Goal: Navigation & Orientation: Find specific page/section

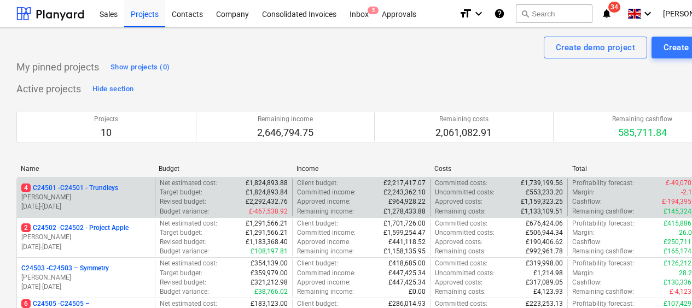
scroll to position [55, 52]
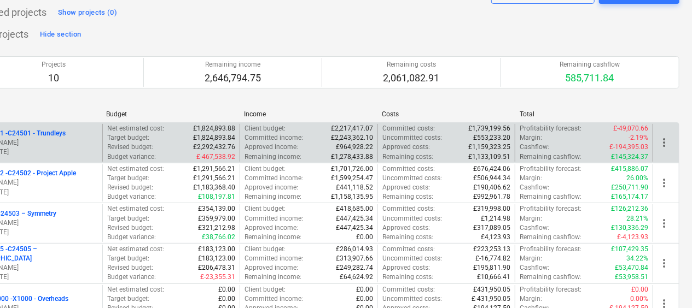
click at [62, 142] on p "[PERSON_NAME]" at bounding box center [33, 142] width 129 height 9
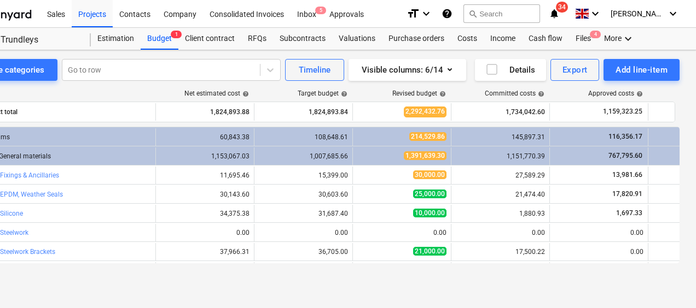
click at [400, 280] on div "Toggle categories Go to row Timeline Visible columns : 6/14 Details Export Add …" at bounding box center [322, 167] width 748 height 235
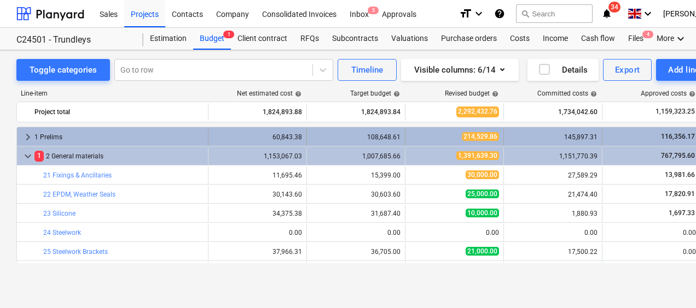
click at [27, 138] on span "keyboard_arrow_right" at bounding box center [27, 137] width 13 height 13
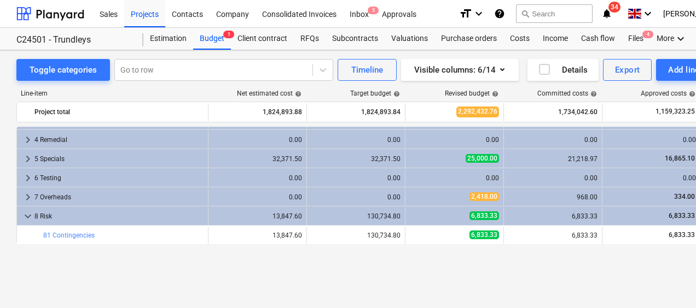
scroll to position [536, 0]
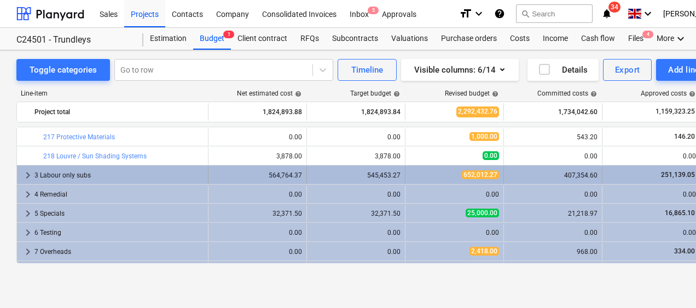
click at [471, 175] on span "652,012.27" at bounding box center [480, 175] width 37 height 9
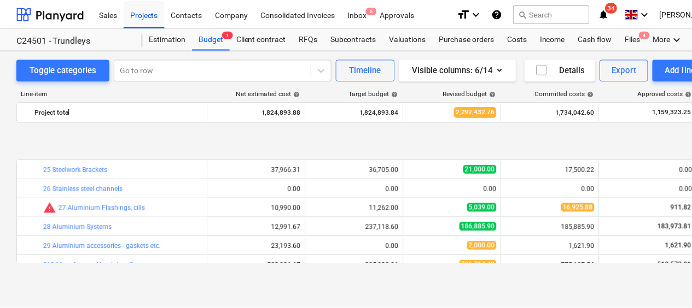
scroll to position [328, 0]
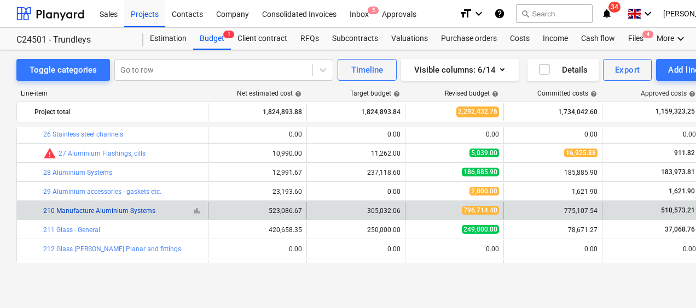
click at [108, 211] on link "210 Manufacture Aluminium Systems" at bounding box center [99, 211] width 112 height 8
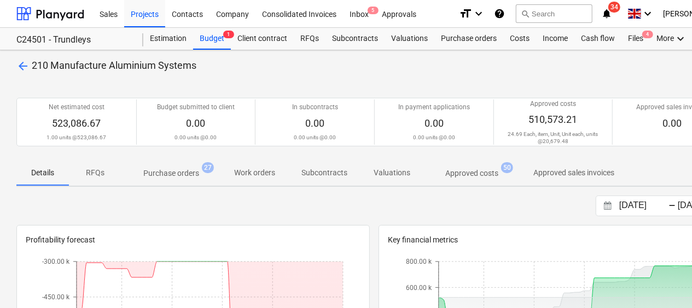
click at [189, 175] on p "Purchase orders" at bounding box center [171, 173] width 56 height 11
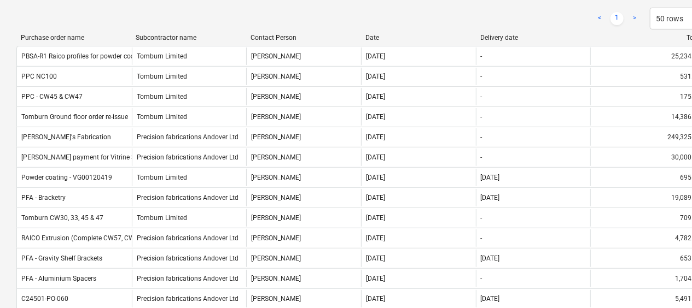
scroll to position [219, 0]
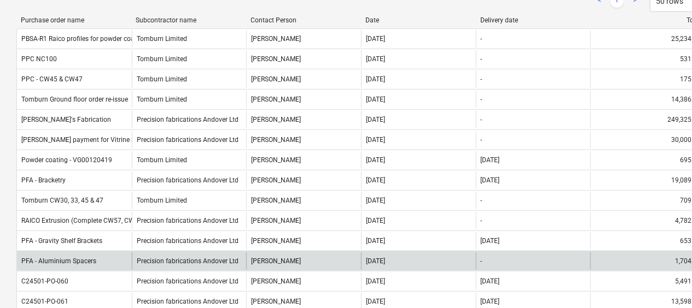
click at [521, 257] on div "-" at bounding box center [533, 261] width 115 height 17
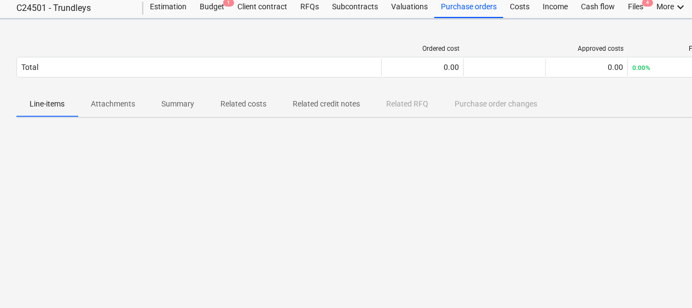
scroll to position [31, 0]
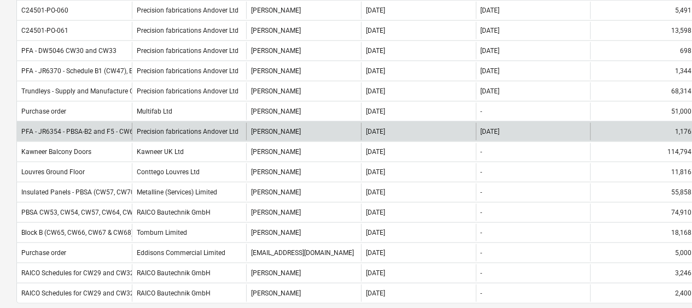
scroll to position [602, 0]
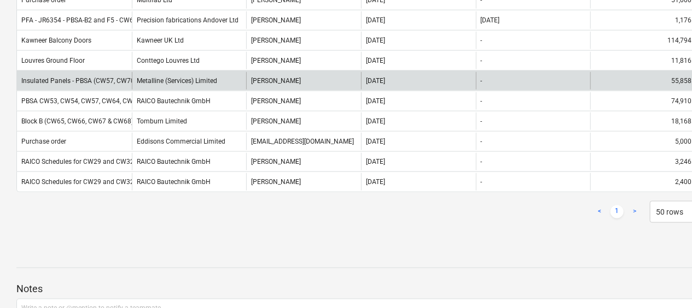
click at [185, 79] on div "Metalline (Services) Limited" at bounding box center [189, 80] width 115 height 17
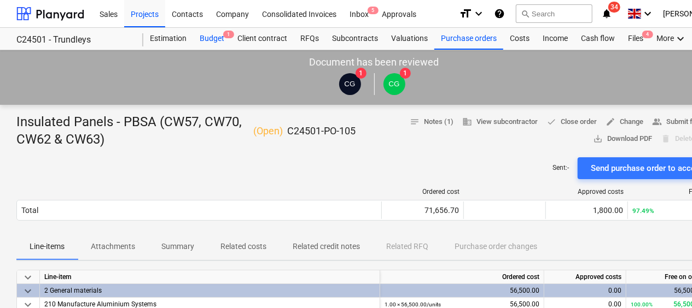
click at [214, 38] on div "Budget 1" at bounding box center [212, 39] width 38 height 22
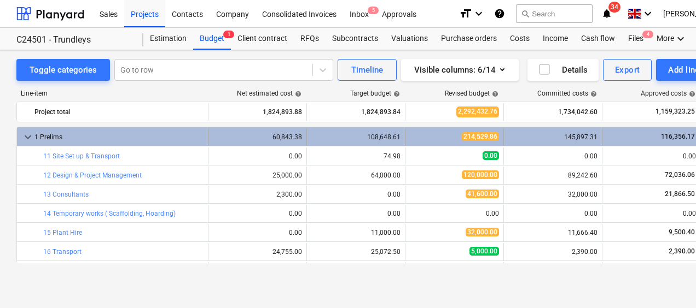
click at [30, 136] on span "keyboard_arrow_down" at bounding box center [27, 137] width 13 height 13
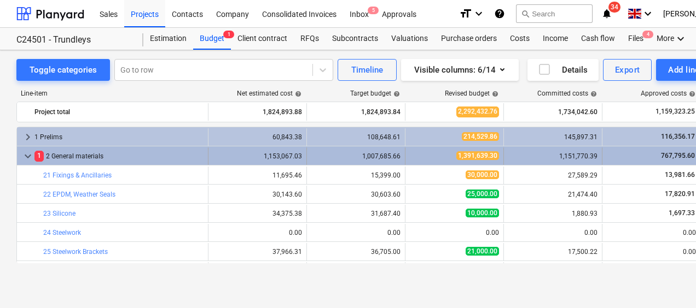
click at [27, 154] on span "keyboard_arrow_down" at bounding box center [27, 156] width 13 height 13
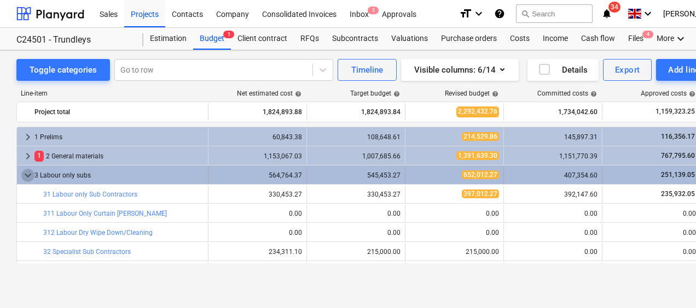
click at [22, 172] on span "keyboard_arrow_down" at bounding box center [27, 175] width 13 height 13
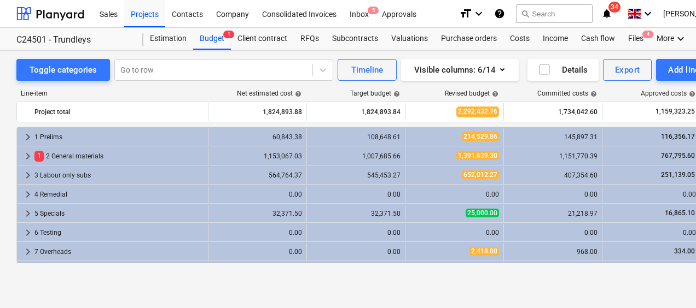
scroll to position [55, 0]
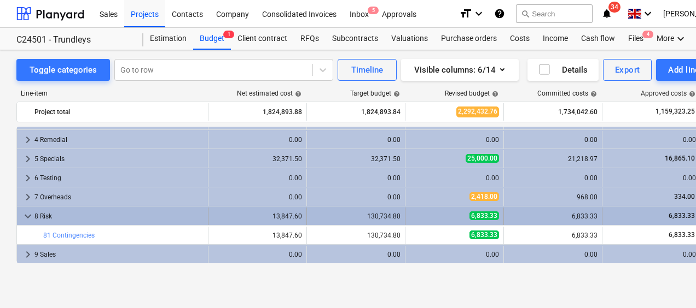
click at [29, 215] on span "keyboard_arrow_down" at bounding box center [27, 216] width 13 height 13
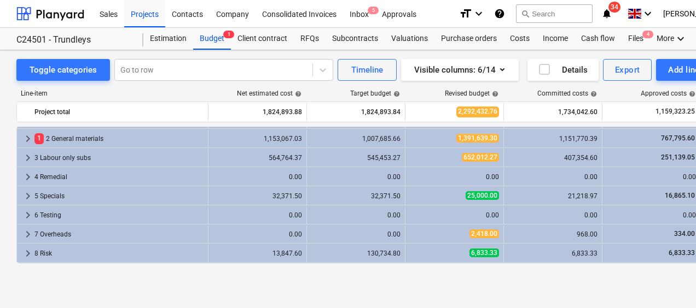
scroll to position [0, 0]
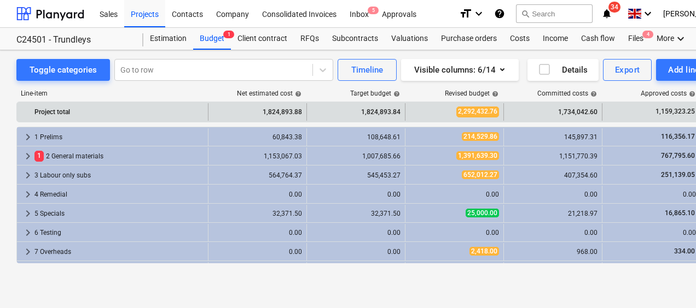
click at [271, 113] on div "1,824,893.88" at bounding box center [257, 111] width 89 height 17
click at [285, 108] on div "1,824,893.88" at bounding box center [257, 111] width 89 height 17
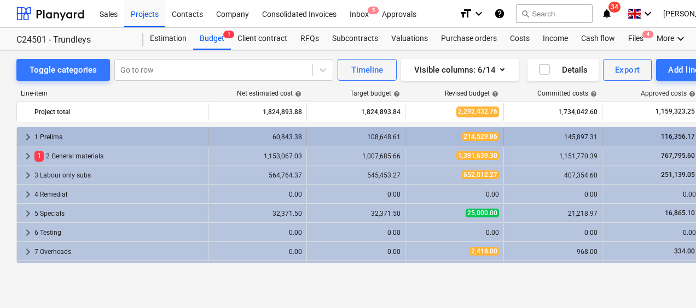
click at [282, 133] on div "60,843.38" at bounding box center [257, 137] width 89 height 8
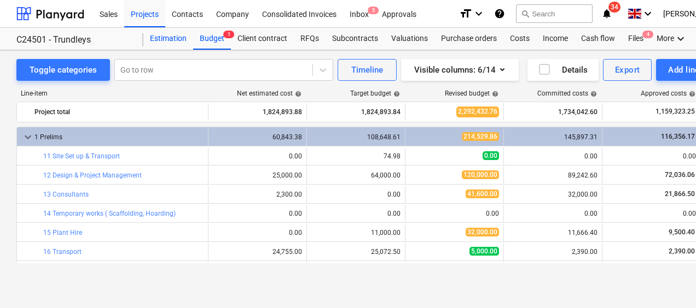
click at [180, 38] on div "Estimation" at bounding box center [168, 39] width 50 height 22
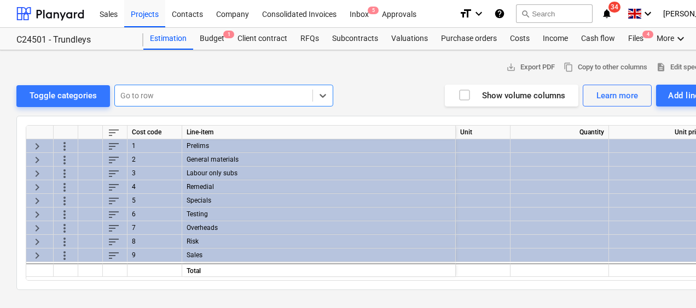
click at [39, 141] on span "keyboard_arrow_right" at bounding box center [37, 145] width 13 height 13
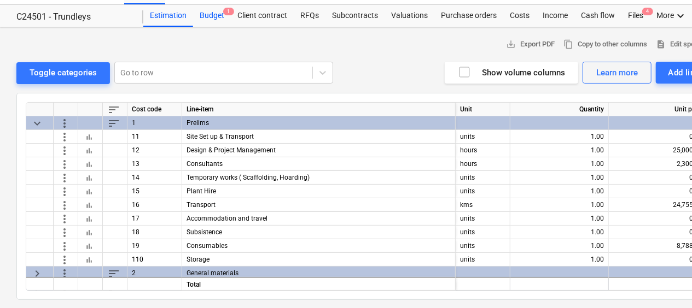
click at [204, 20] on div "Budget 1" at bounding box center [212, 16] width 38 height 22
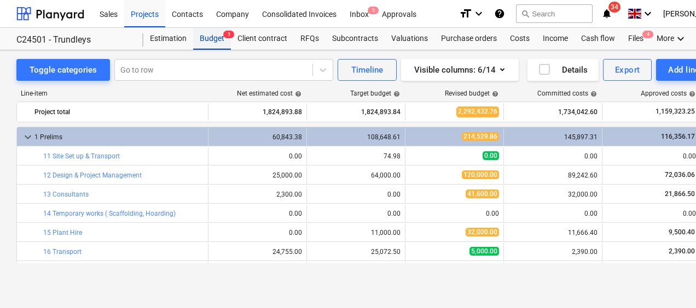
click at [220, 39] on div "Budget 1" at bounding box center [212, 39] width 38 height 22
click at [264, 42] on div "Client contract" at bounding box center [262, 39] width 63 height 22
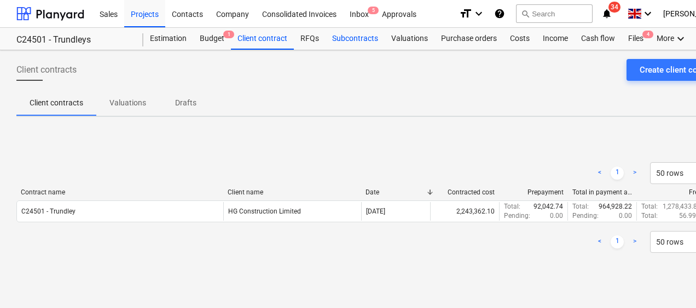
click at [349, 35] on div "Subcontracts" at bounding box center [354, 39] width 59 height 22
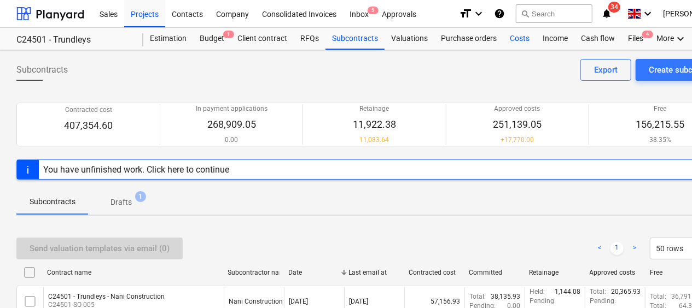
click at [521, 37] on div "Costs" at bounding box center [519, 39] width 33 height 22
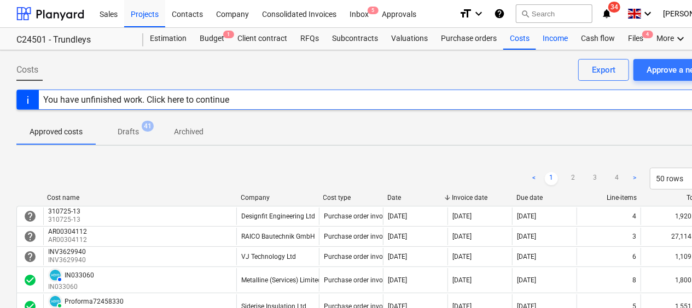
click at [556, 39] on div "Income" at bounding box center [555, 39] width 38 height 22
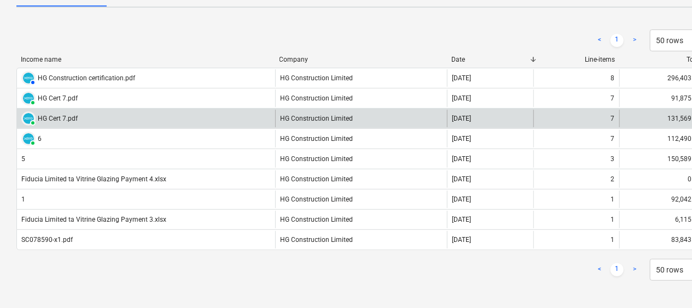
scroll to position [110, 0]
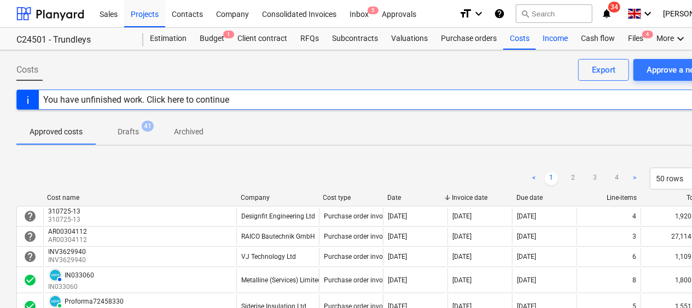
click at [548, 37] on div "Income" at bounding box center [555, 39] width 38 height 22
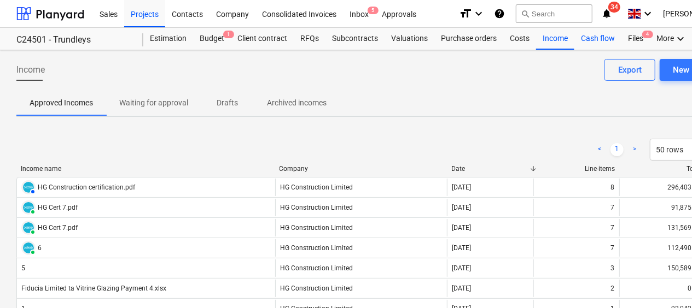
click at [587, 38] on div "Cash flow" at bounding box center [597, 39] width 47 height 22
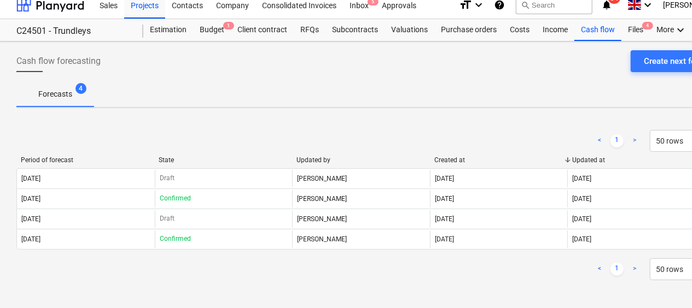
scroll to position [10, 0]
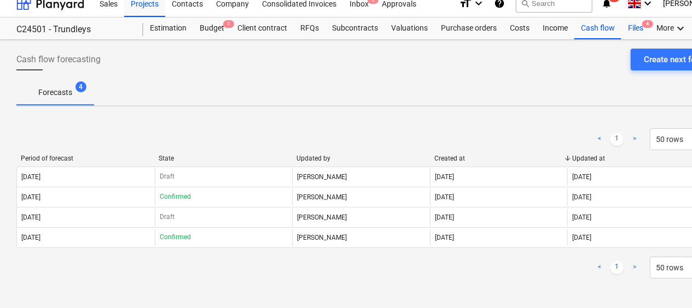
click at [630, 29] on div "Files 4" at bounding box center [635, 28] width 28 height 22
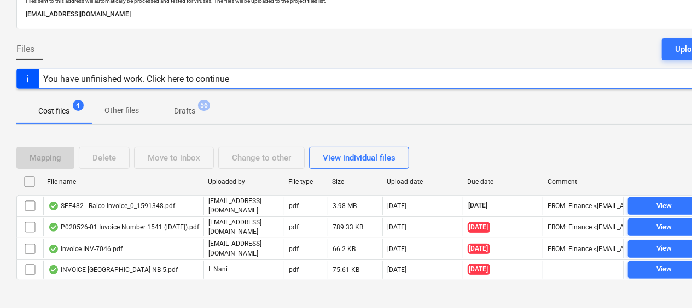
scroll to position [77, 0]
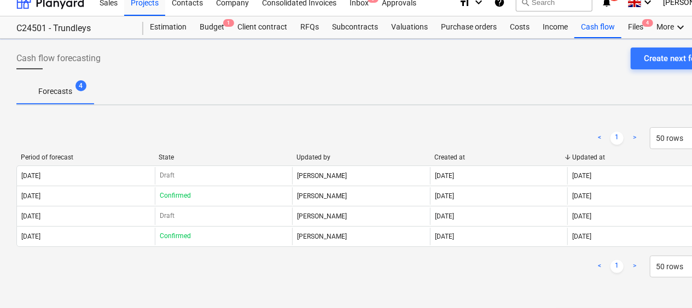
scroll to position [10, 0]
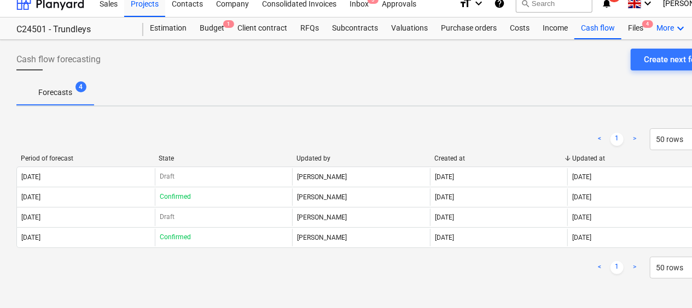
click at [679, 27] on icon "keyboard_arrow_down" at bounding box center [680, 28] width 13 height 13
click at [662, 54] on div "Analytics" at bounding box center [660, 54] width 52 height 9
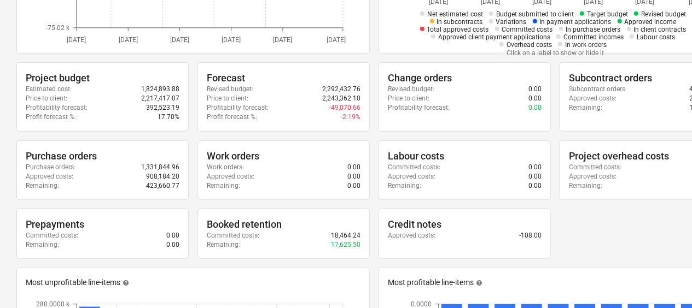
scroll to position [271, 0]
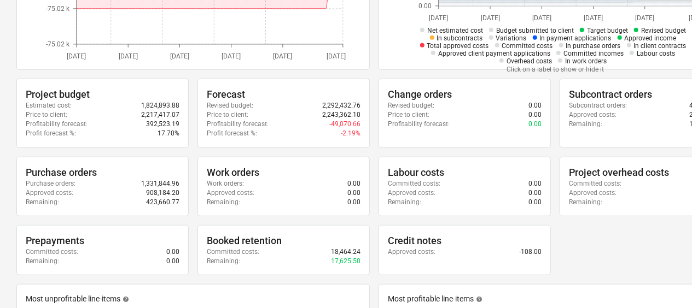
click at [590, 233] on div "Project budget Estimated cost : 1,824,893.88 Price to client : 2,217,417.07 Pro…" at bounding box center [373, 177] width 715 height 197
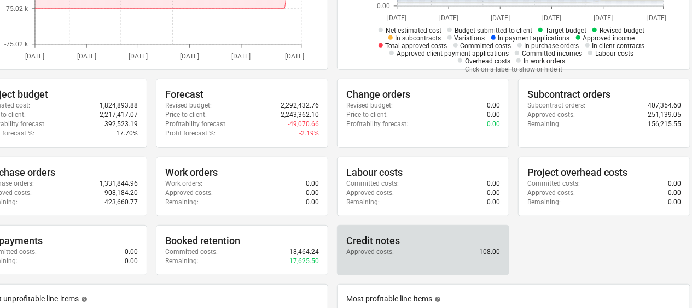
scroll to position [271, 44]
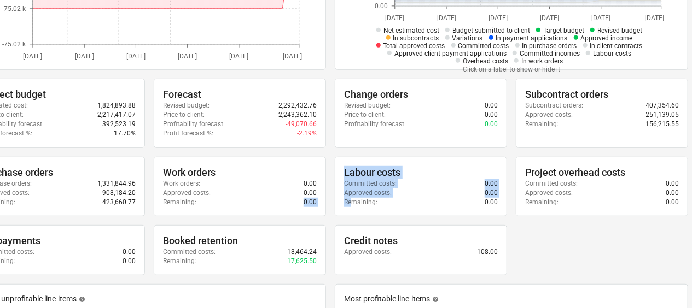
drag, startPoint x: 240, startPoint y: 217, endPoint x: 353, endPoint y: 215, distance: 113.2
click at [353, 215] on div "Project budget Estimated cost : 1,824,893.88 Price to client : 2,217,417.07 Pro…" at bounding box center [330, 177] width 715 height 197
click at [542, 242] on div "Project budget Estimated cost : 1,824,893.88 Price to client : 2,217,417.07 Pro…" at bounding box center [330, 177] width 715 height 197
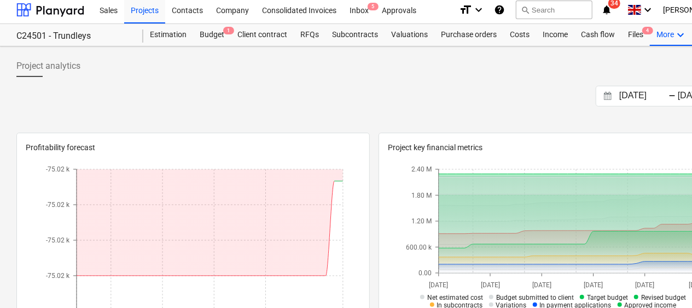
scroll to position [0, 0]
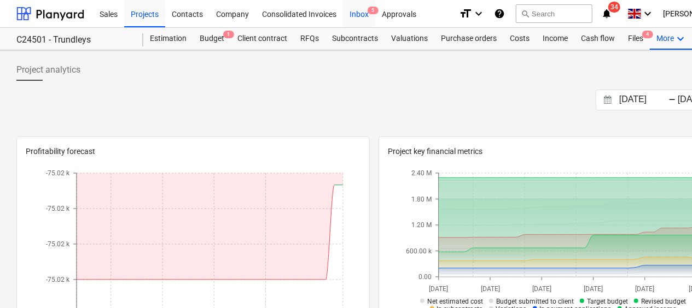
click at [360, 16] on div "Inbox 5" at bounding box center [359, 13] width 32 height 28
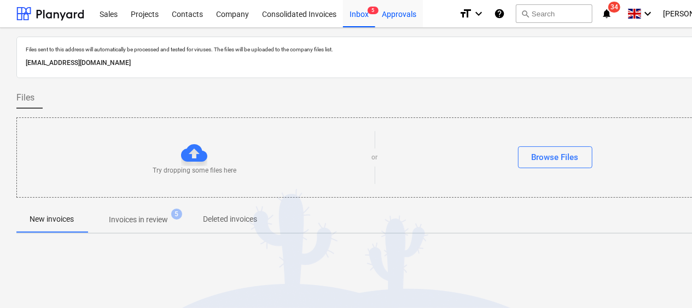
click at [393, 16] on div "Approvals" at bounding box center [399, 13] width 48 height 28
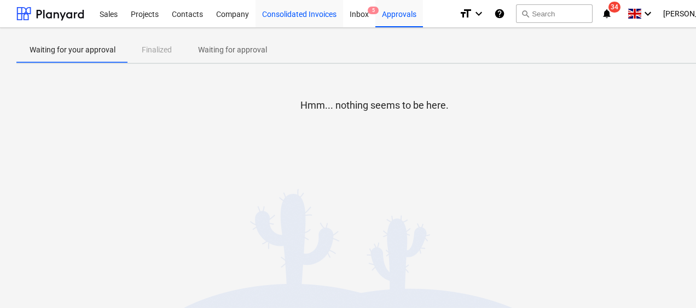
click at [289, 15] on div "Consolidated Invoices" at bounding box center [298, 13] width 87 height 28
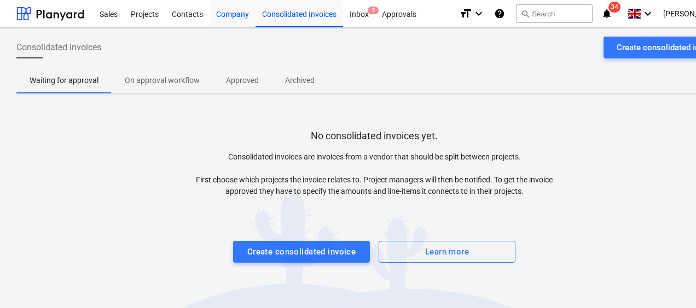
click at [229, 15] on div "Company" at bounding box center [232, 13] width 46 height 28
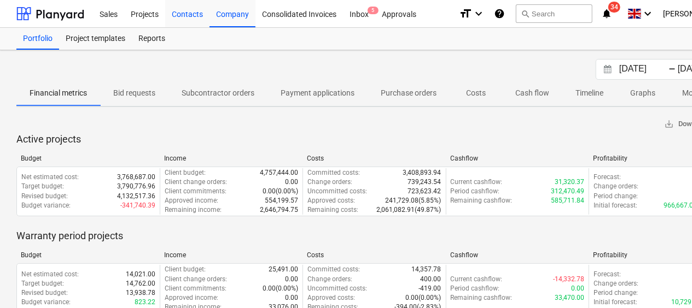
click at [195, 19] on div "Contacts" at bounding box center [187, 13] width 44 height 28
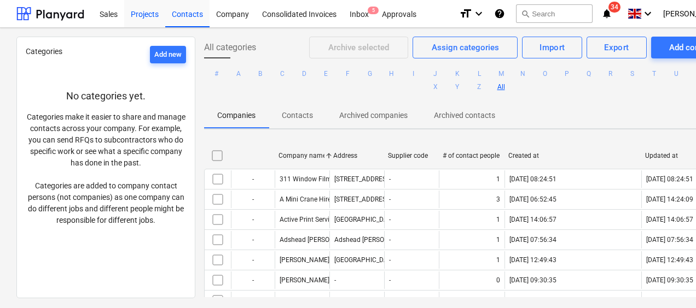
click at [147, 14] on div "Projects" at bounding box center [144, 13] width 41 height 28
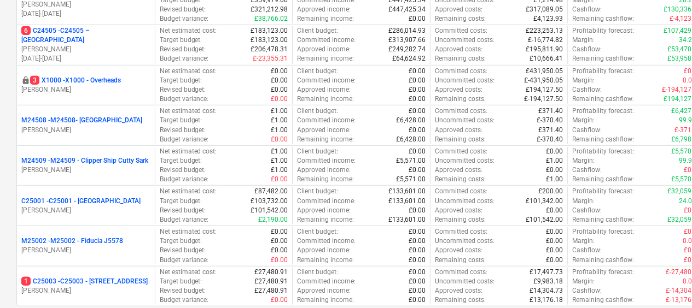
scroll to position [328, 0]
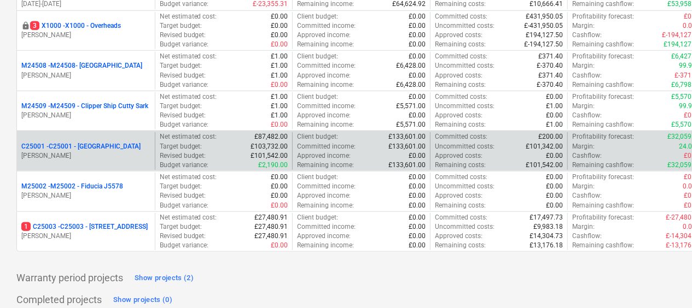
click at [87, 151] on p "[PERSON_NAME]" at bounding box center [85, 155] width 129 height 9
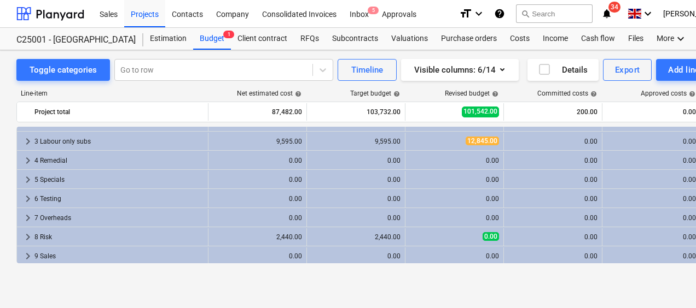
scroll to position [36, 0]
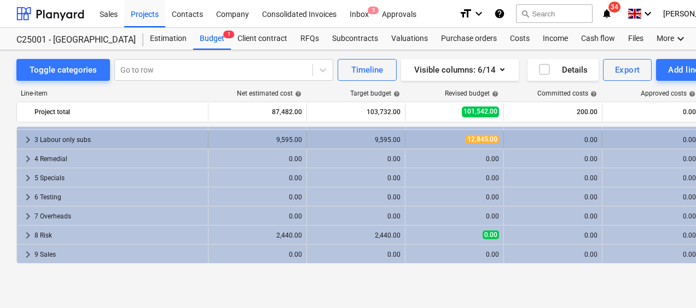
click at [481, 137] on span "12,845.00" at bounding box center [481, 139] width 33 height 9
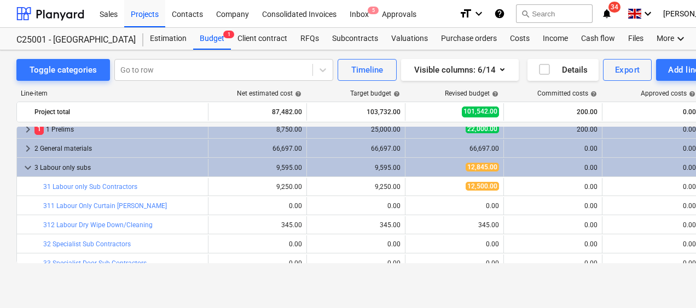
scroll to position [0, 0]
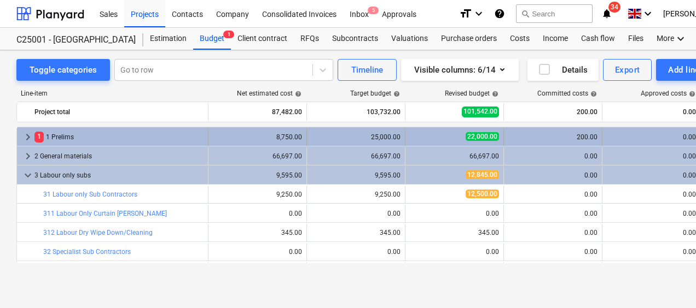
click at [27, 136] on span "keyboard_arrow_right" at bounding box center [27, 137] width 13 height 13
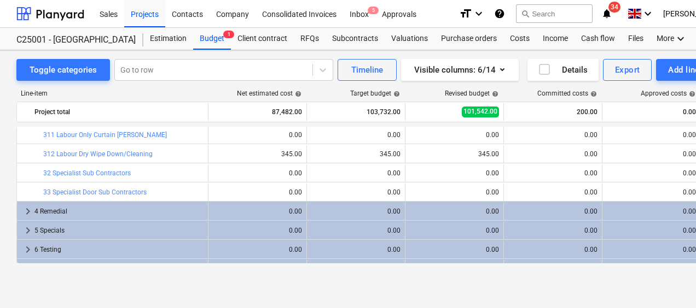
scroll to position [323, 0]
